Goal: Check status: Check status

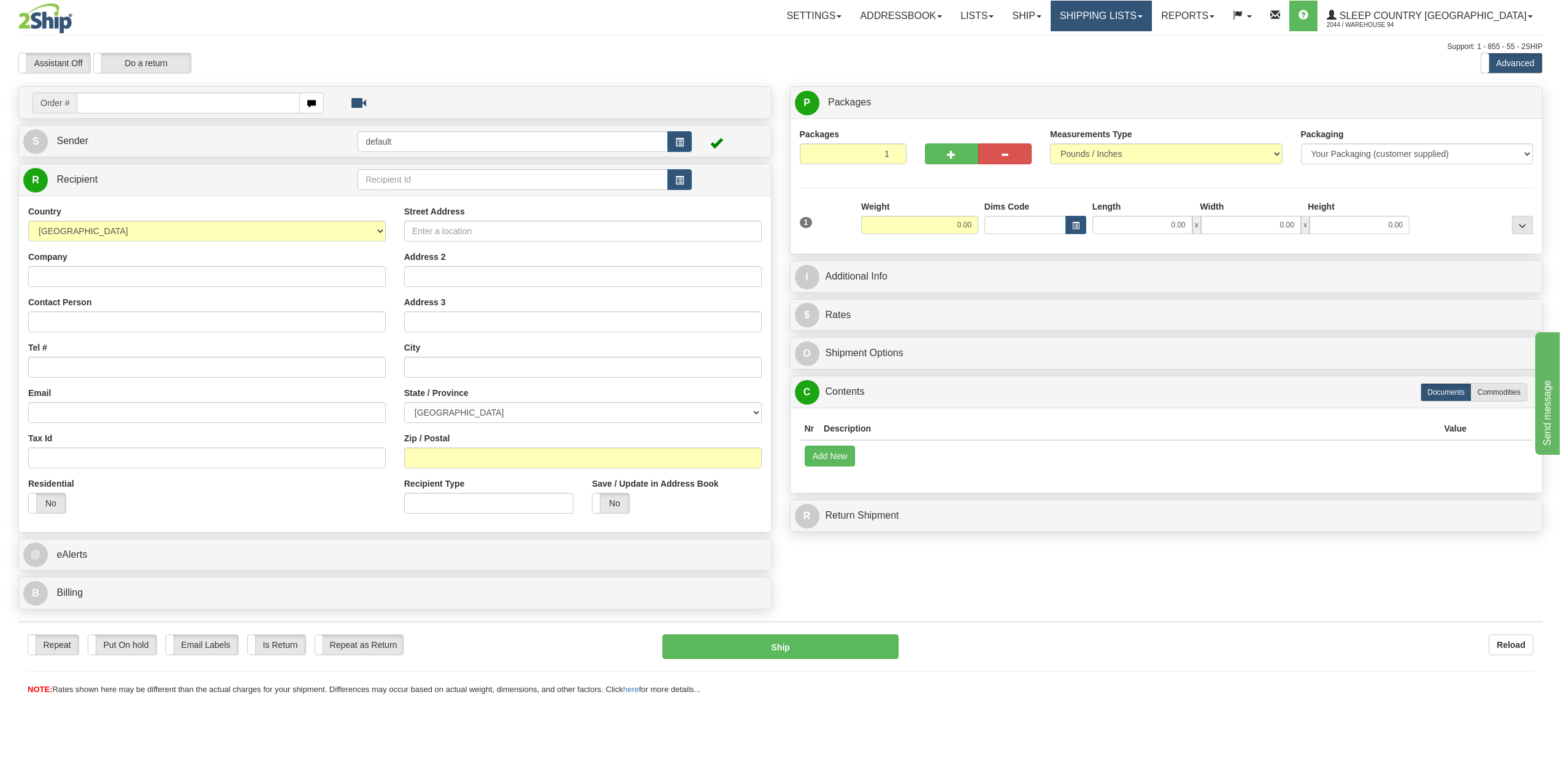
click at [1141, 6] on link "Shipping lists" at bounding box center [1101, 16] width 101 height 31
click at [1129, 62] on span "Search Shipment History" at bounding box center [1091, 58] width 95 height 10
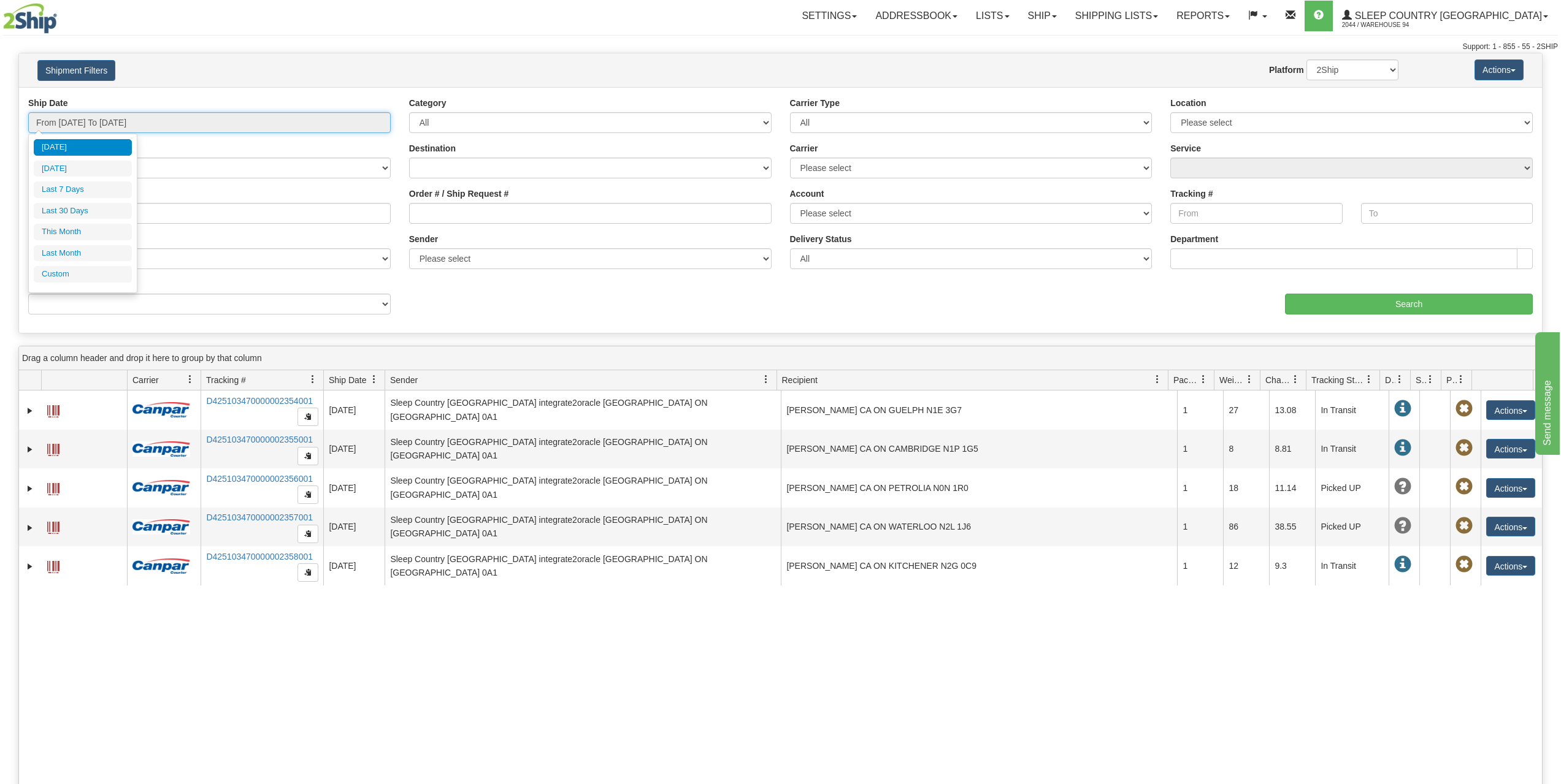
click at [104, 121] on input "From 09/26/2025 To 09/27/2025" at bounding box center [209, 123] width 363 height 21
click at [85, 188] on li "Last 7 Days" at bounding box center [83, 189] width 98 height 16
type input "From 09/21/2025 To 09/27/2025"
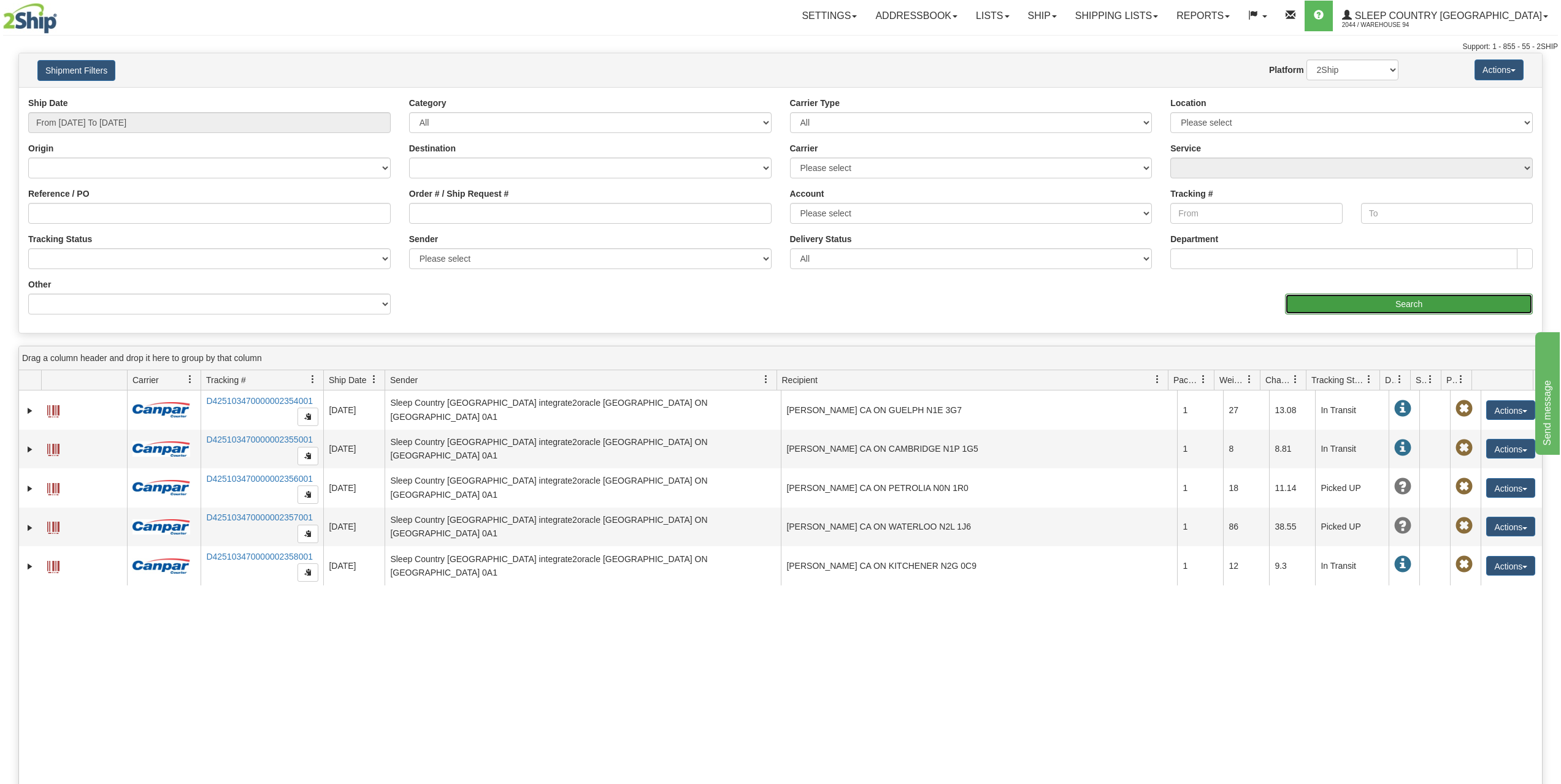
click at [1377, 311] on input "Search" at bounding box center [1409, 304] width 248 height 21
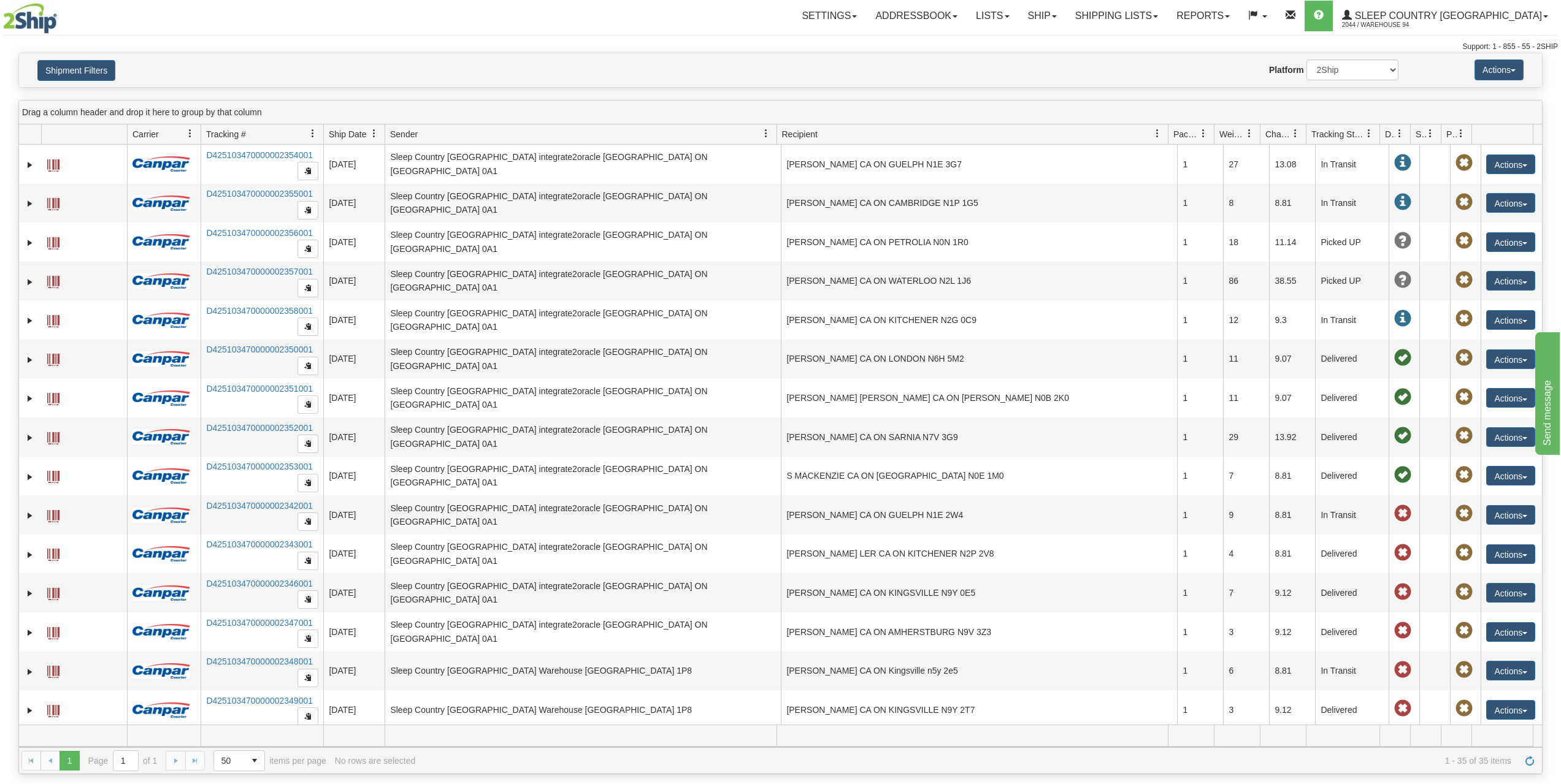
click at [845, 130] on span "Recipient" at bounding box center [967, 134] width 382 height 20
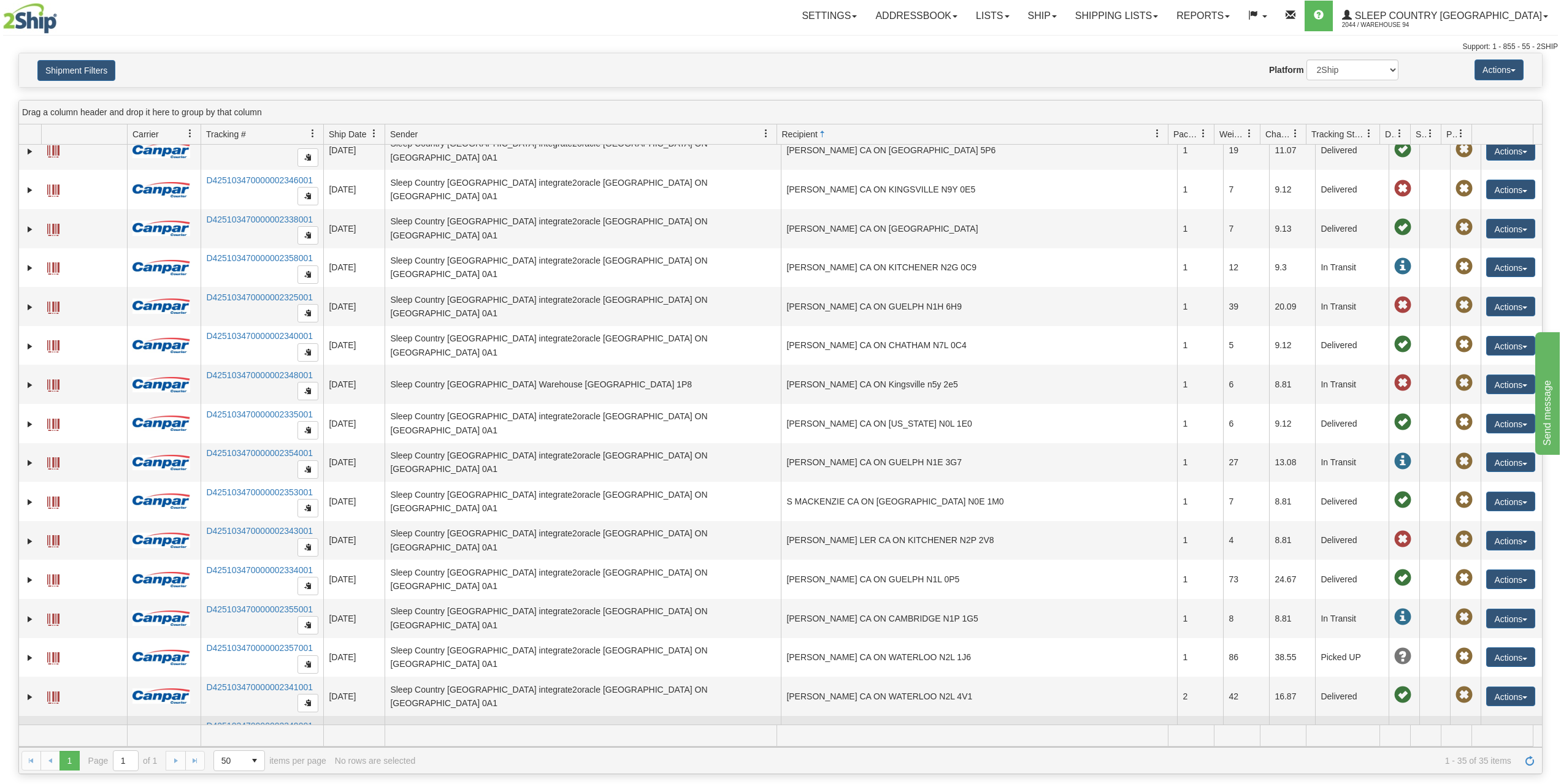
scroll to position [741, 0]
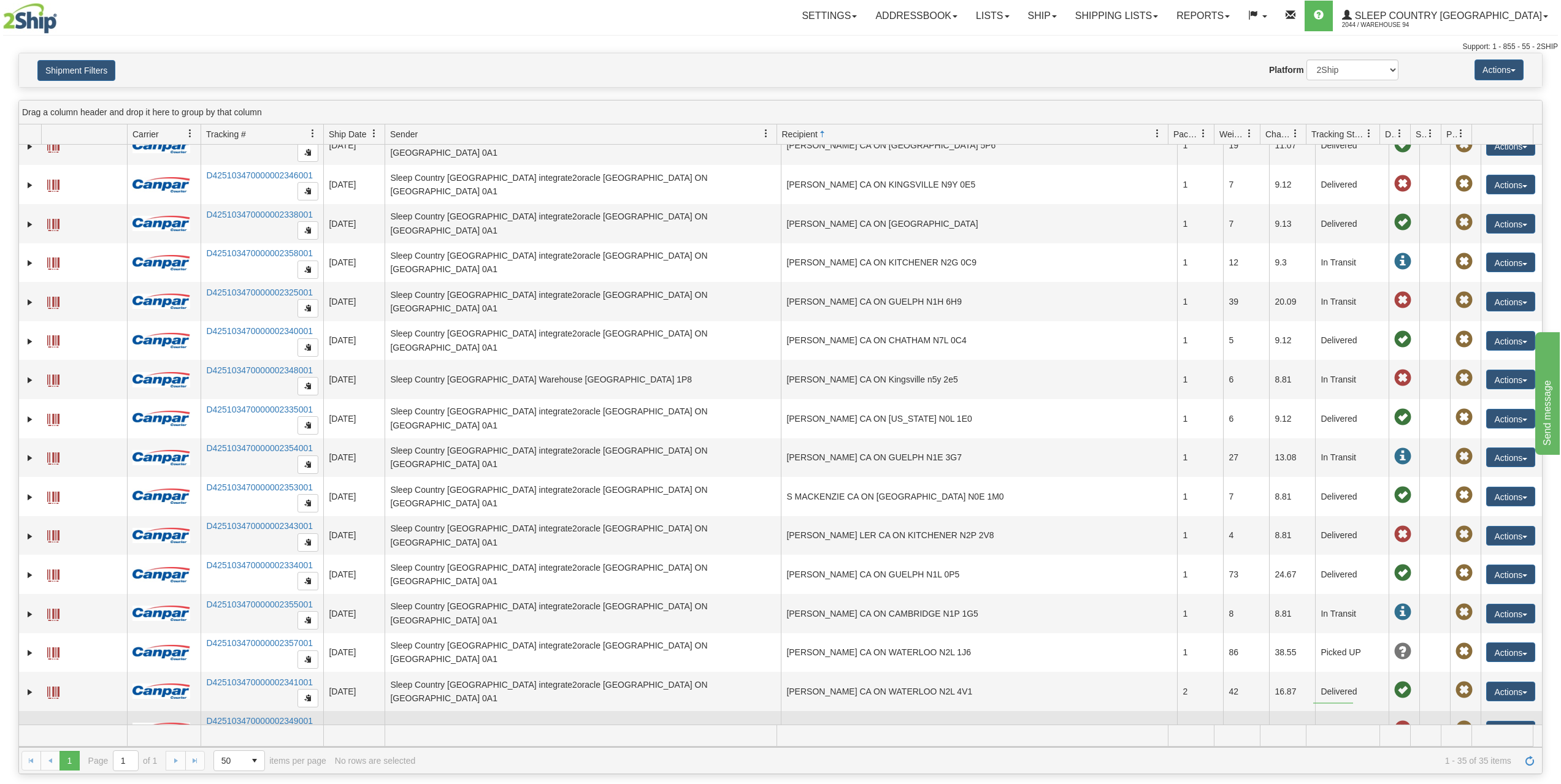
drag, startPoint x: 1313, startPoint y: 703, endPoint x: 1354, endPoint y: 703, distance: 41.0
click at [1354, 711] on td "Delivered" at bounding box center [1352, 731] width 73 height 39
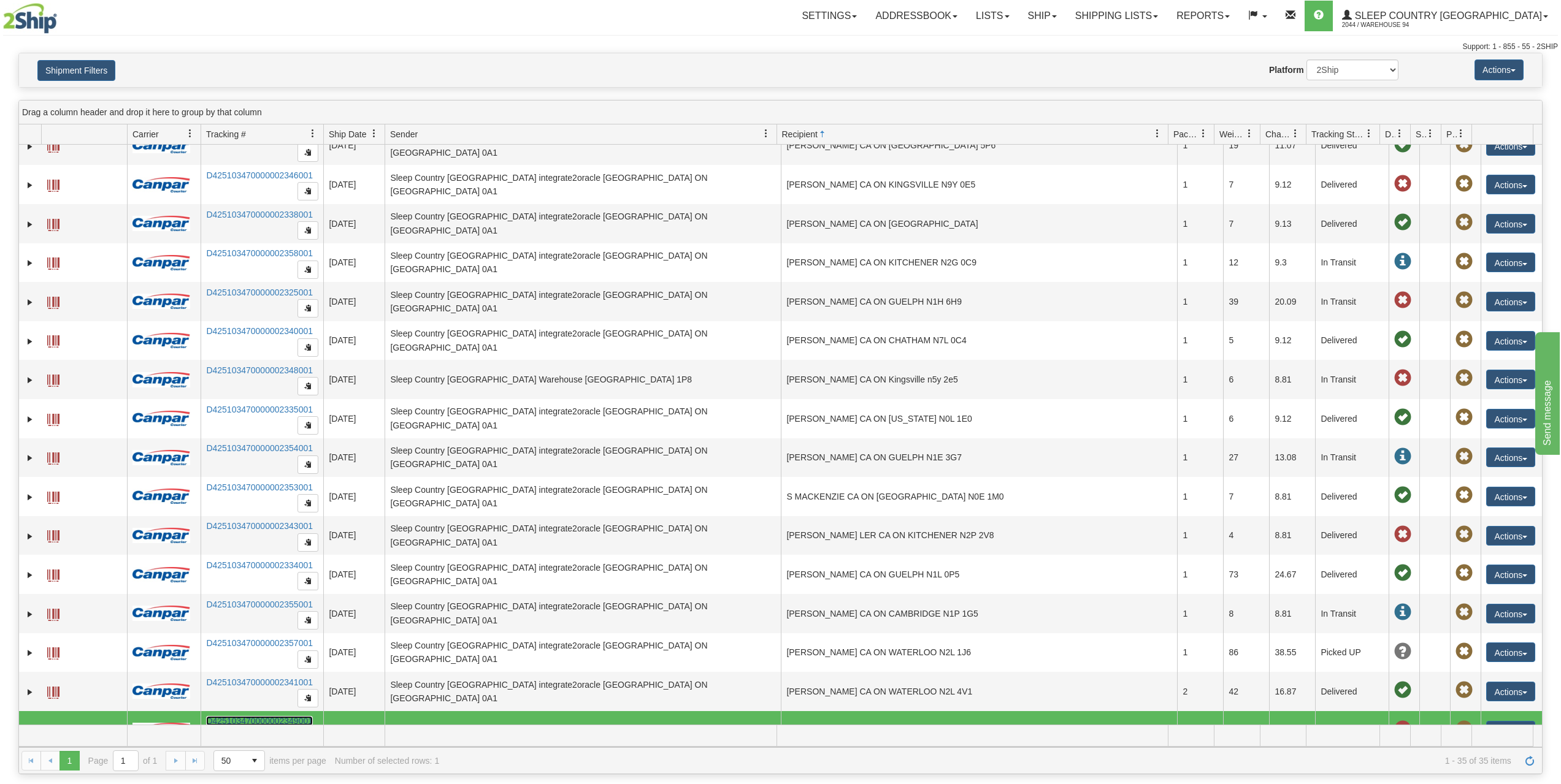
click at [221, 716] on link "D425103470000002349001" at bounding box center [259, 720] width 107 height 10
click at [233, 716] on link "D425103470000002349001" at bounding box center [259, 720] width 107 height 10
click at [250, 716] on link "D425103470000002349001" at bounding box center [259, 720] width 107 height 10
drag, startPoint x: 203, startPoint y: 694, endPoint x: 312, endPoint y: 692, distance: 109.0
click at [312, 711] on td "D425103470000002349001" at bounding box center [262, 731] width 123 height 39
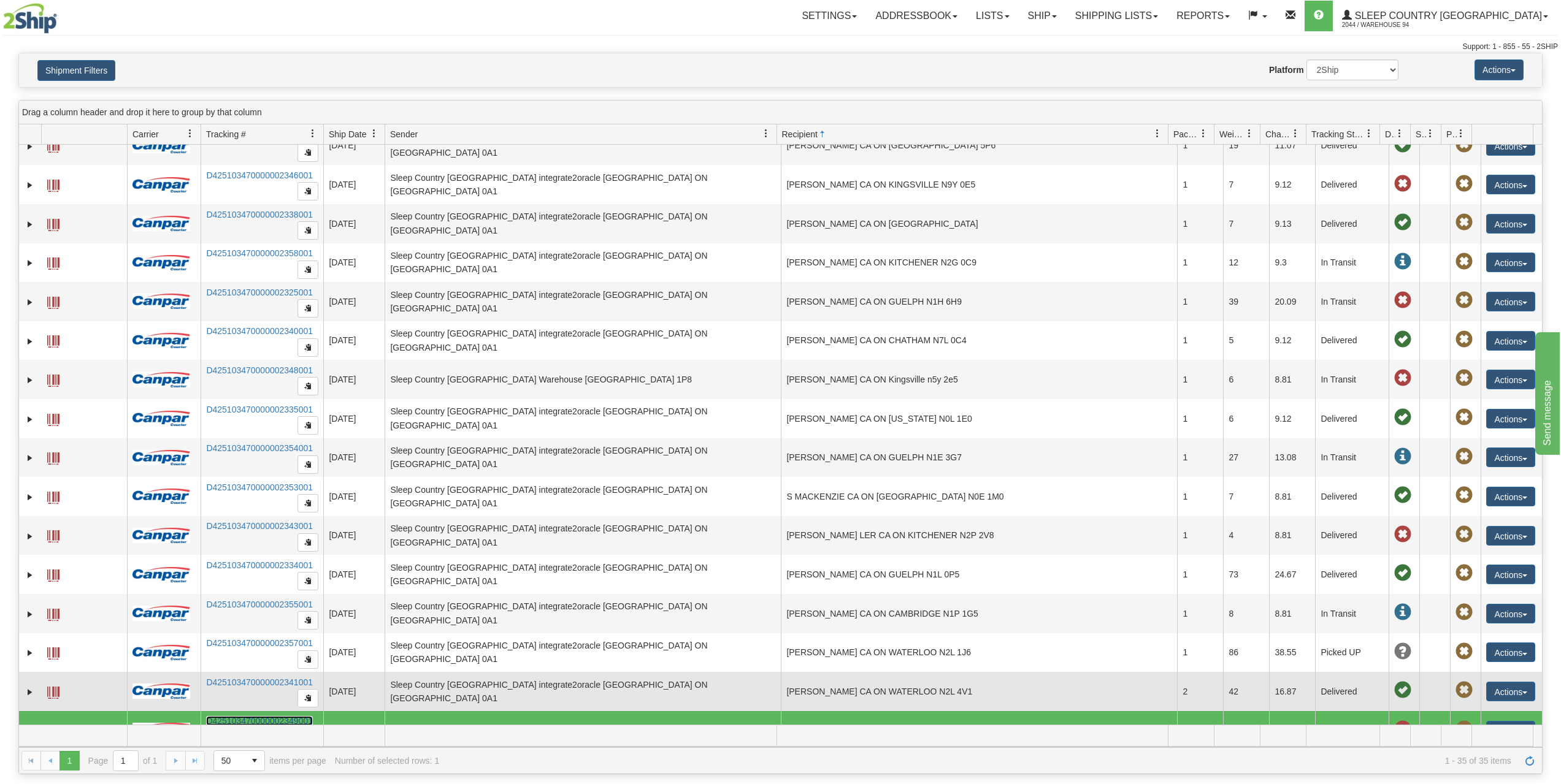
drag, startPoint x: 315, startPoint y: 695, endPoint x: 235, endPoint y: 684, distance: 80.8
click at [238, 711] on td "D425103470000002349001" at bounding box center [262, 731] width 123 height 39
